Goal: Task Accomplishment & Management: Manage account settings

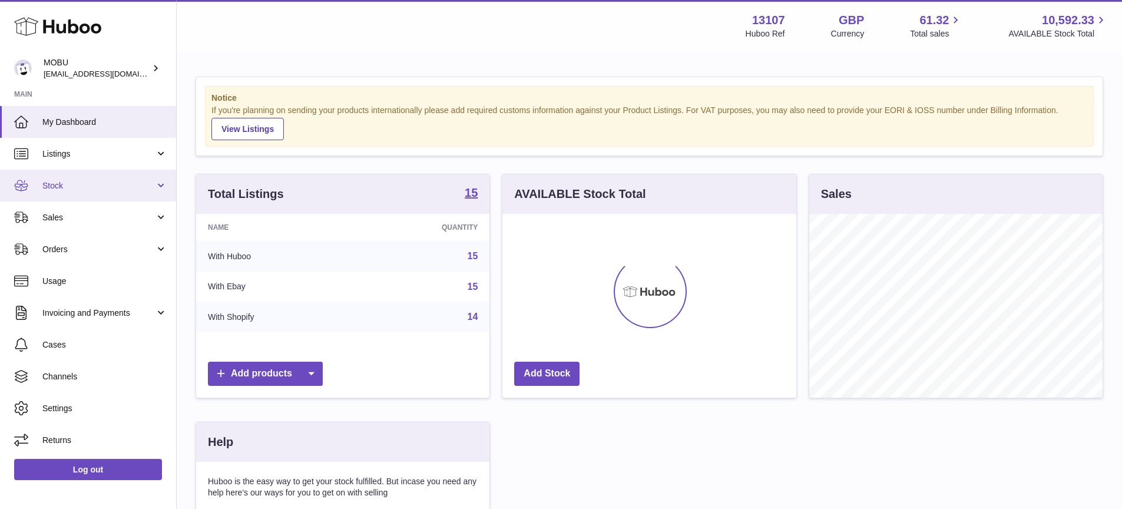
scroll to position [184, 294]
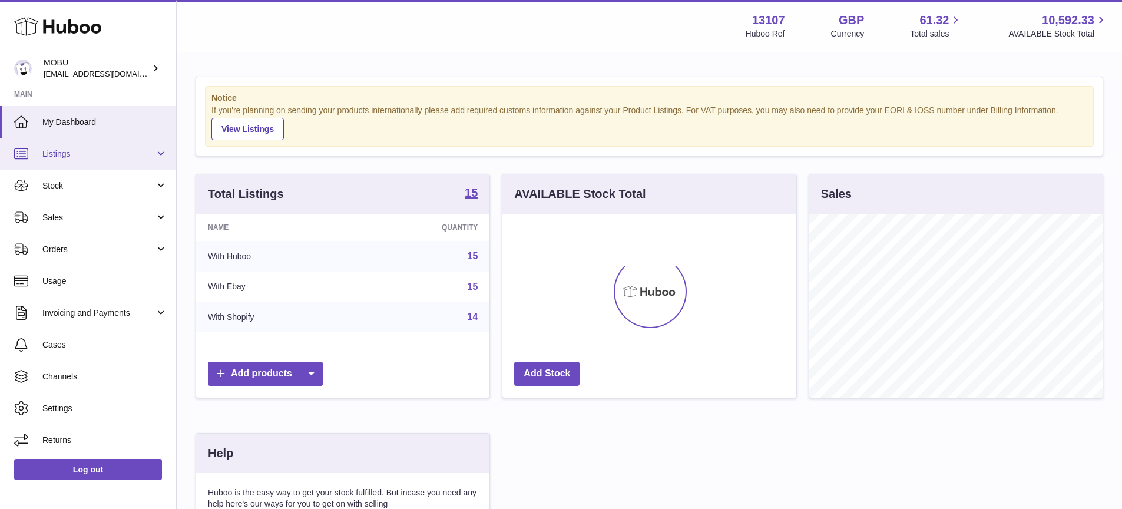
click at [124, 161] on link "Listings" at bounding box center [88, 154] width 176 height 32
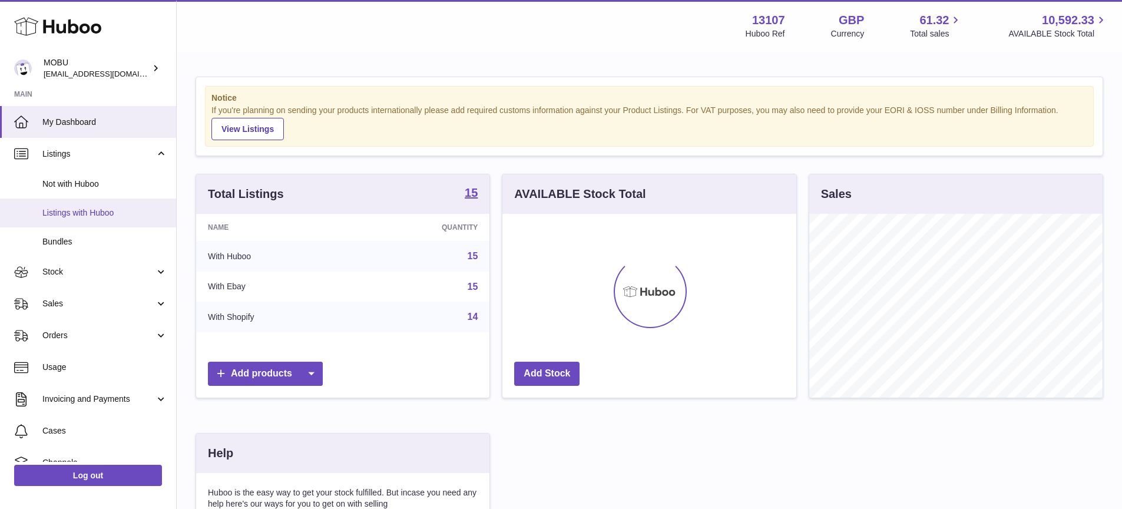
click at [118, 214] on span "Listings with Huboo" at bounding box center [104, 212] width 125 height 11
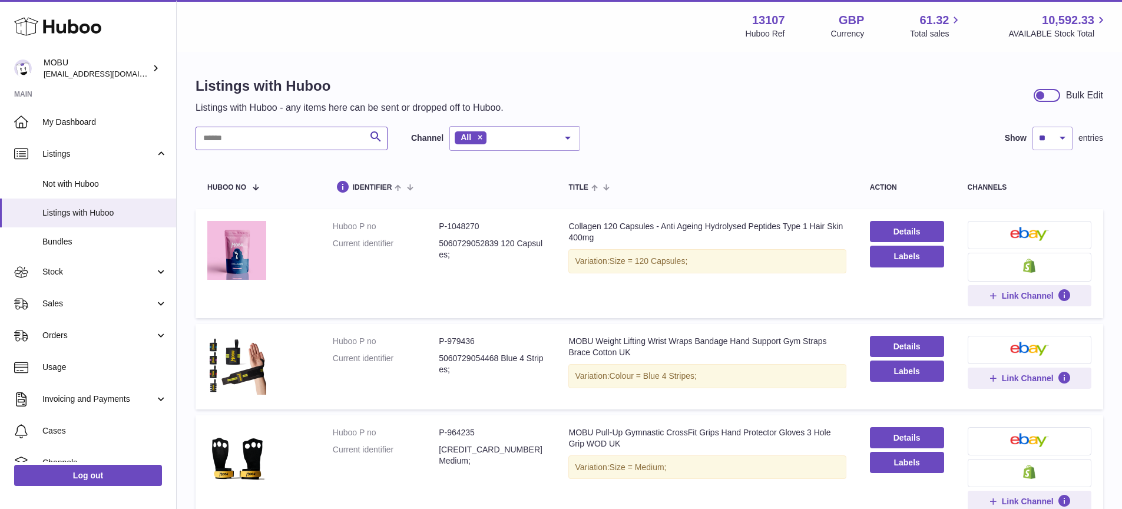
click at [278, 145] on input "text" at bounding box center [291, 139] width 192 height 24
type input "********"
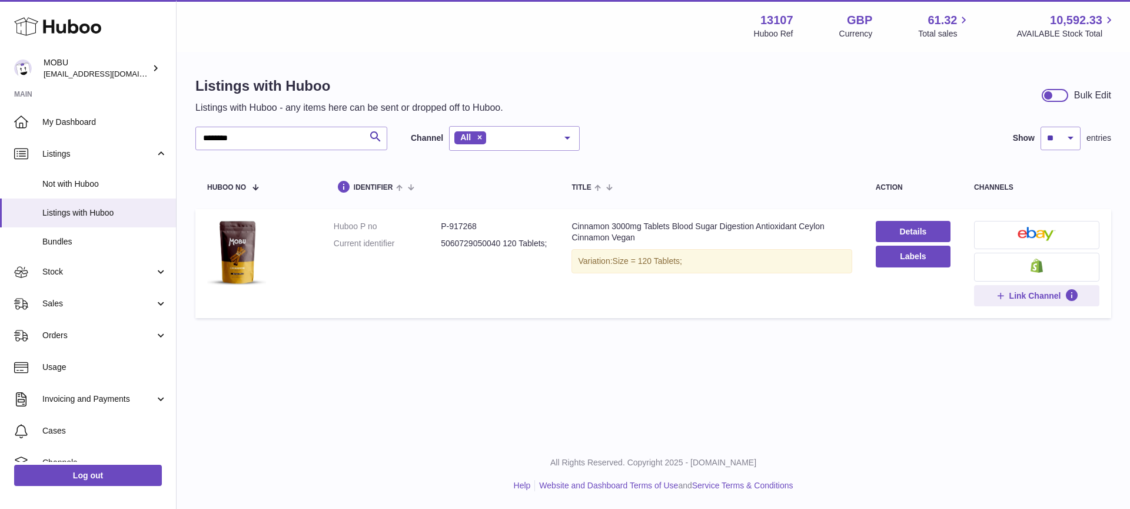
click at [635, 347] on div "Menu Huboo 13107 Huboo Ref GBP Currency 61.32 Total sales 10,592.33 AVAILABLE S…" at bounding box center [654, 219] width 954 height 439
click at [74, 266] on span "Stock" at bounding box center [98, 271] width 112 height 11
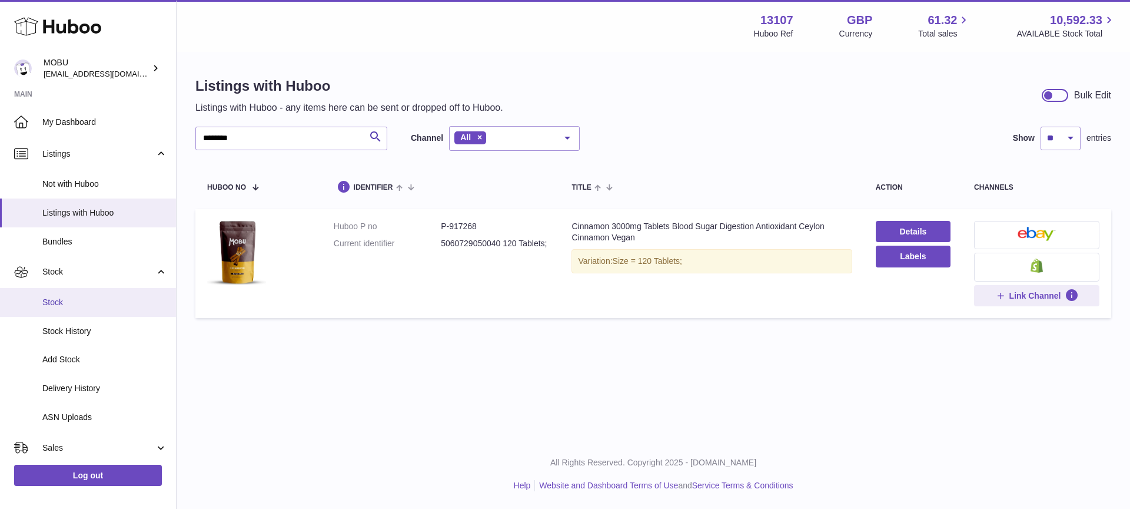
click at [69, 299] on span "Stock" at bounding box center [104, 302] width 125 height 11
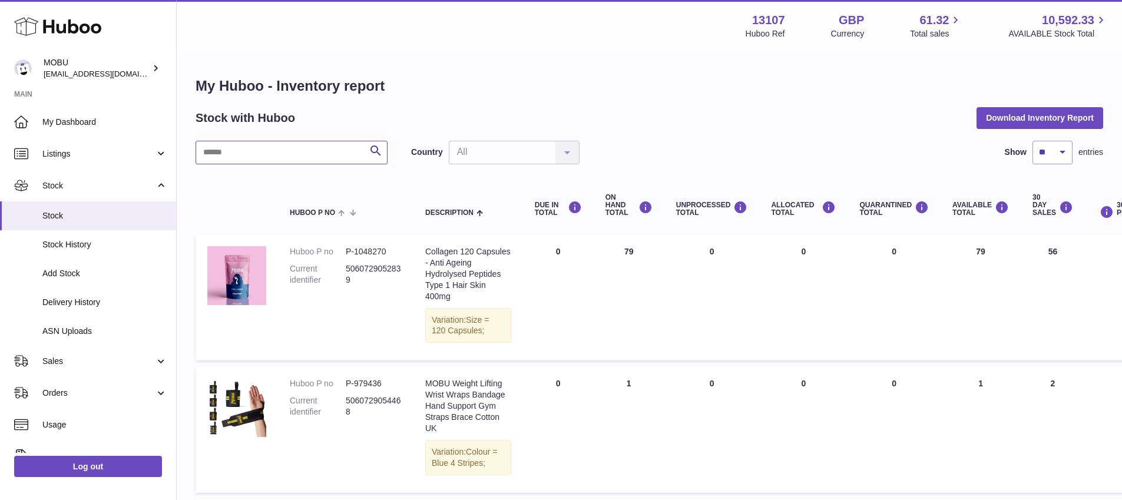
click at [301, 154] on input "text" at bounding box center [291, 153] width 192 height 24
type input "********"
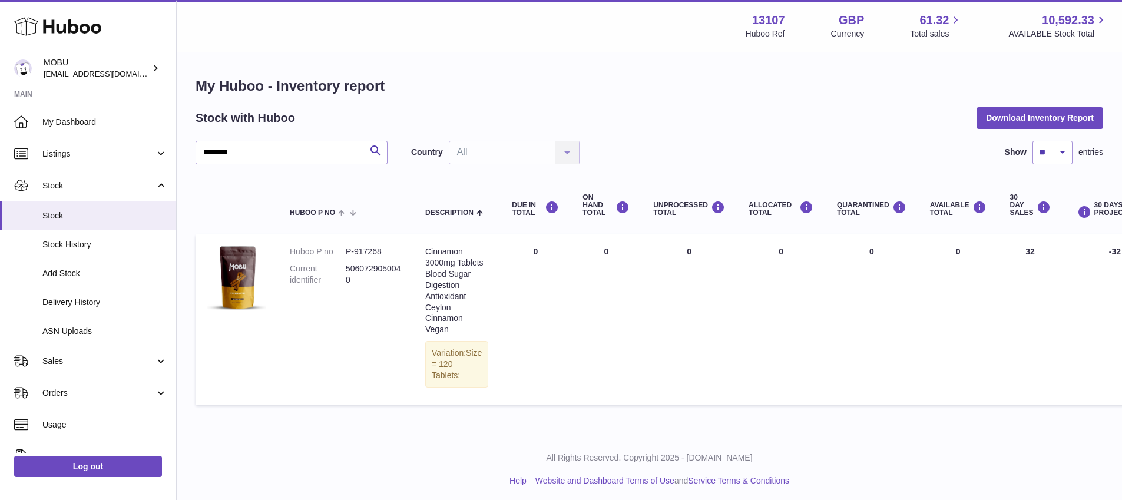
click at [714, 315] on td "UNPROCESSED Total 0" at bounding box center [688, 319] width 95 height 171
click at [97, 158] on span "Listings" at bounding box center [98, 153] width 112 height 11
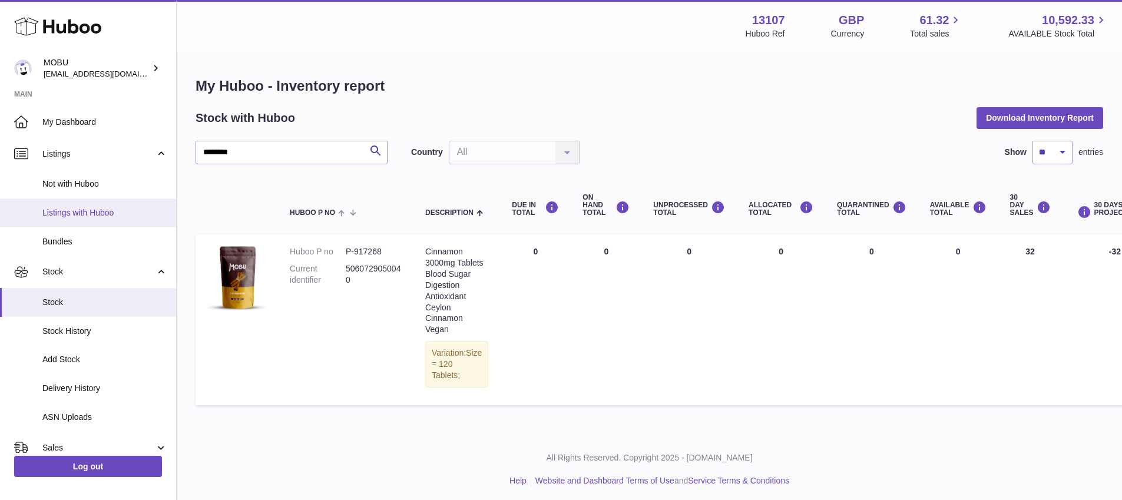
click at [98, 203] on link "Listings with Huboo" at bounding box center [88, 212] width 176 height 29
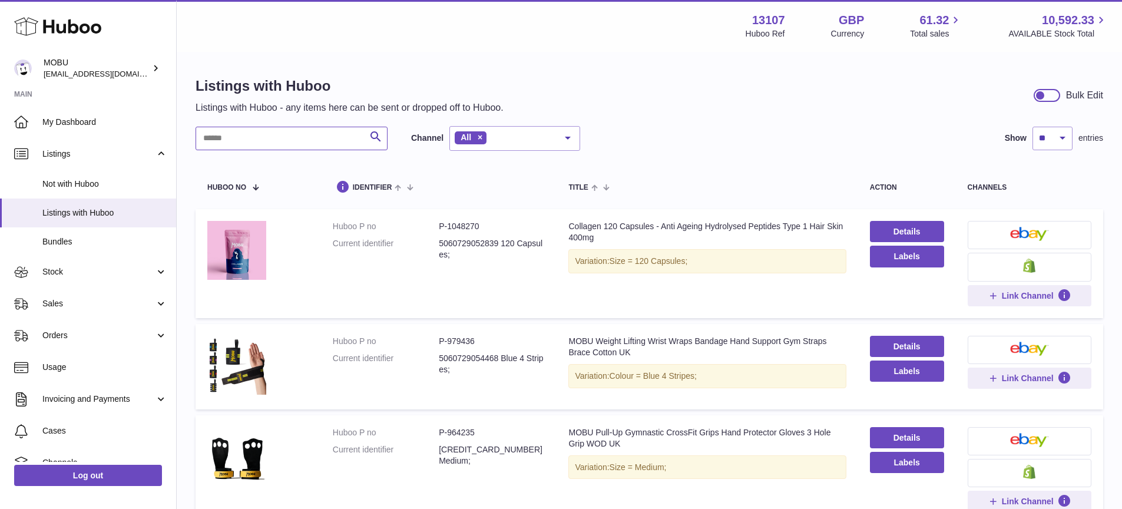
click at [290, 139] on input "text" at bounding box center [291, 139] width 192 height 24
type input "********"
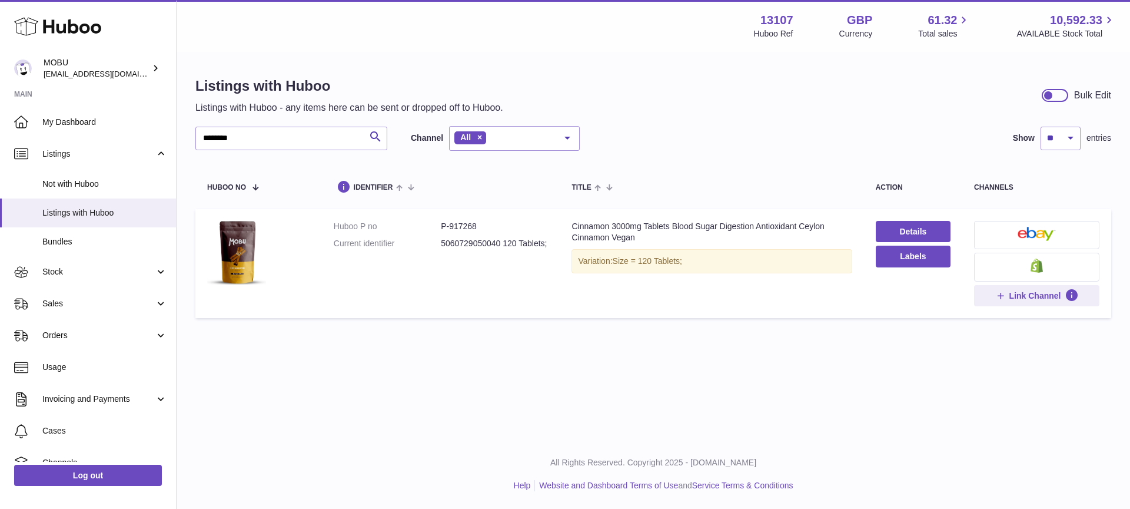
click at [597, 261] on div "Variation: Size = 120 Tablets;" at bounding box center [712, 261] width 280 height 24
click at [913, 231] on link "Details" at bounding box center [913, 231] width 75 height 21
click at [1040, 235] on img at bounding box center [1037, 234] width 39 height 14
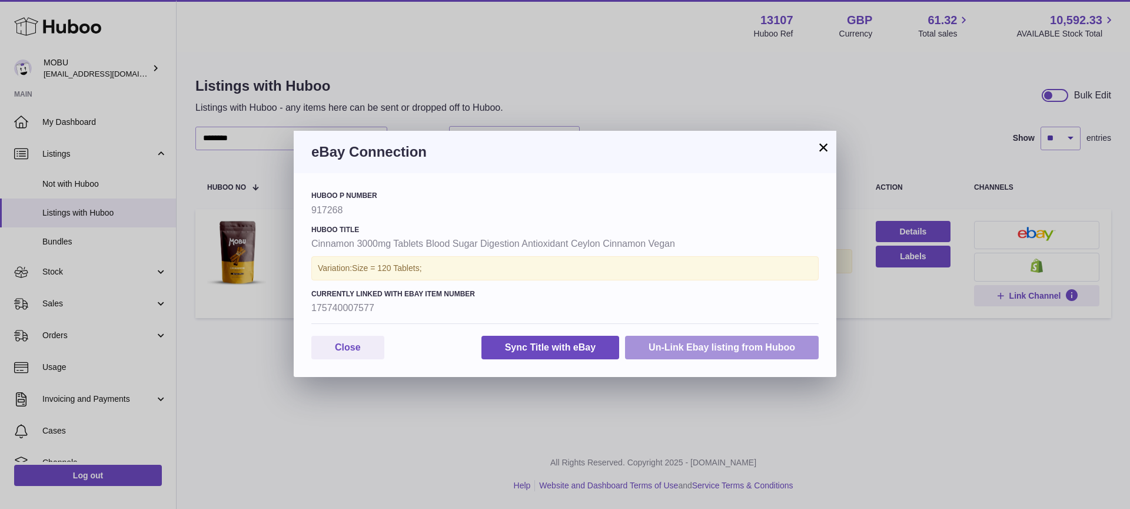
click at [704, 353] on button "Un-Link Ebay listing from Huboo" at bounding box center [722, 348] width 194 height 24
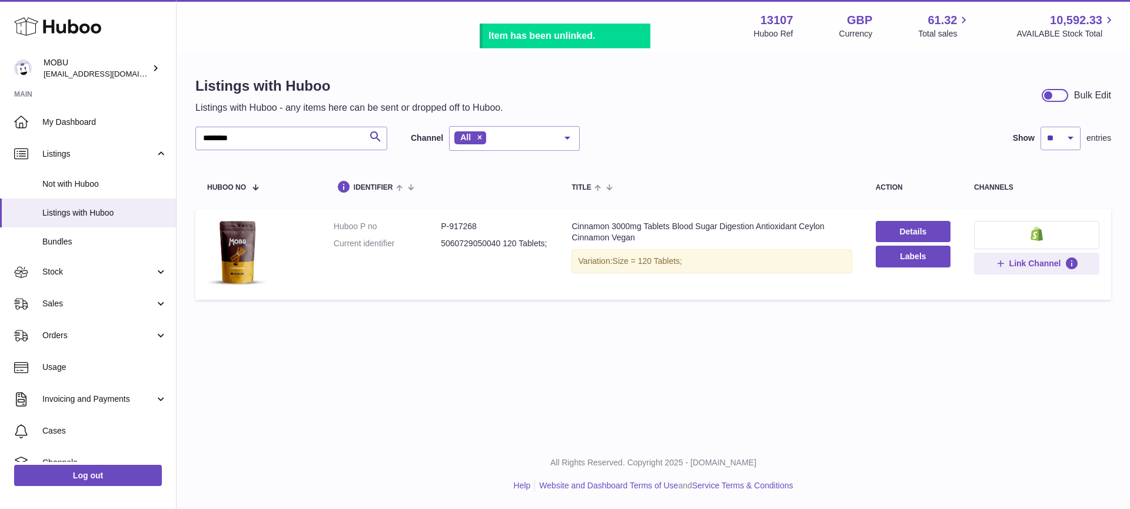
click at [1036, 235] on img at bounding box center [1037, 234] width 12 height 14
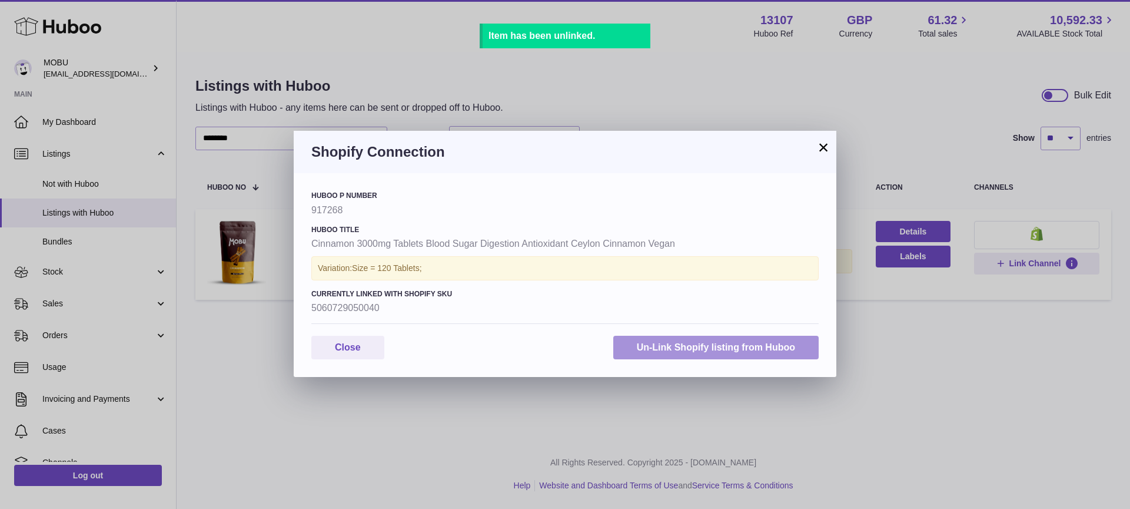
click at [754, 346] on button "Un-Link Shopify listing from Huboo" at bounding box center [715, 348] width 205 height 24
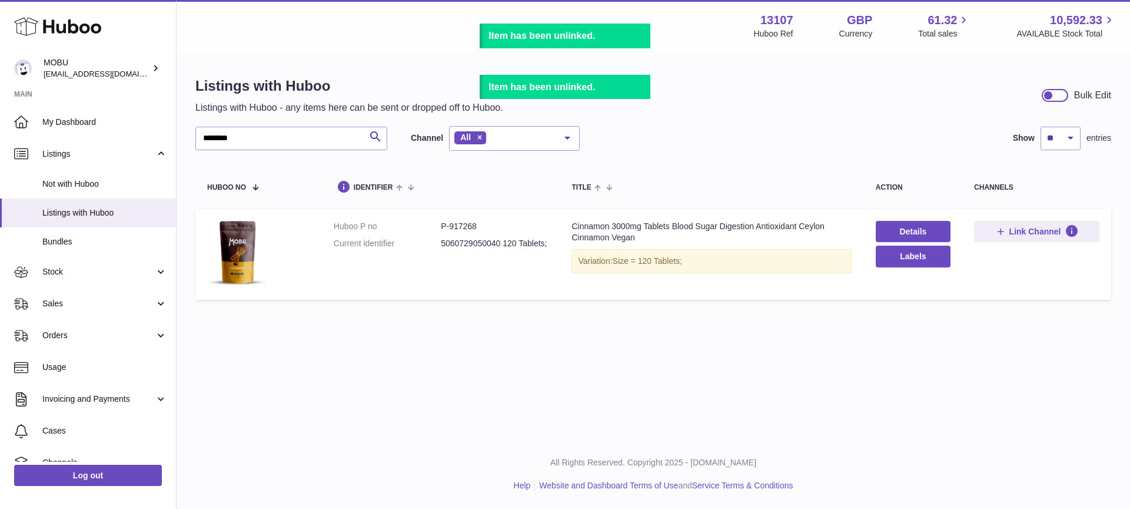
click at [552, 292] on td "Huboo P no P-917268 Current identifier 5060729050040 120 Tablets;" at bounding box center [441, 254] width 238 height 91
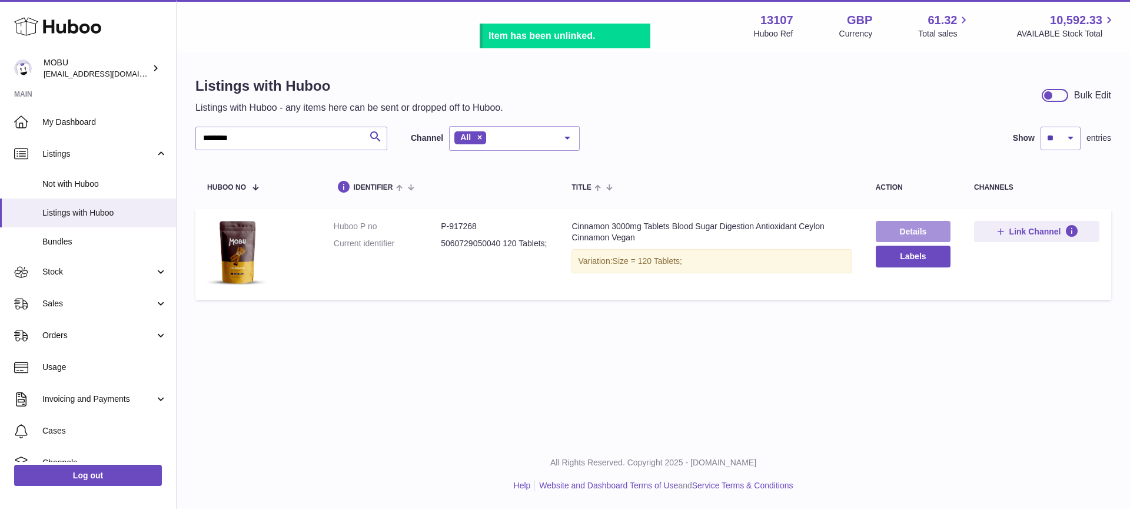
click at [927, 229] on link "Details" at bounding box center [913, 231] width 75 height 21
